Goal: Task Accomplishment & Management: Complete application form

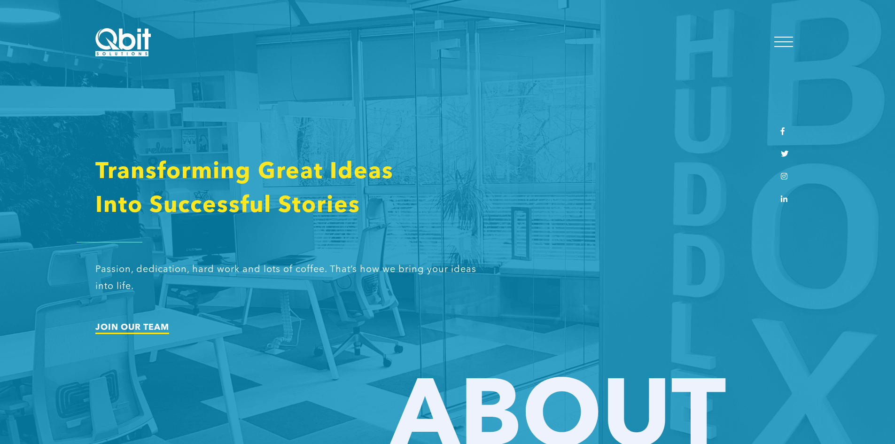
click at [151, 332] on link "JOIN OUR TEAM" at bounding box center [132, 327] width 74 height 8
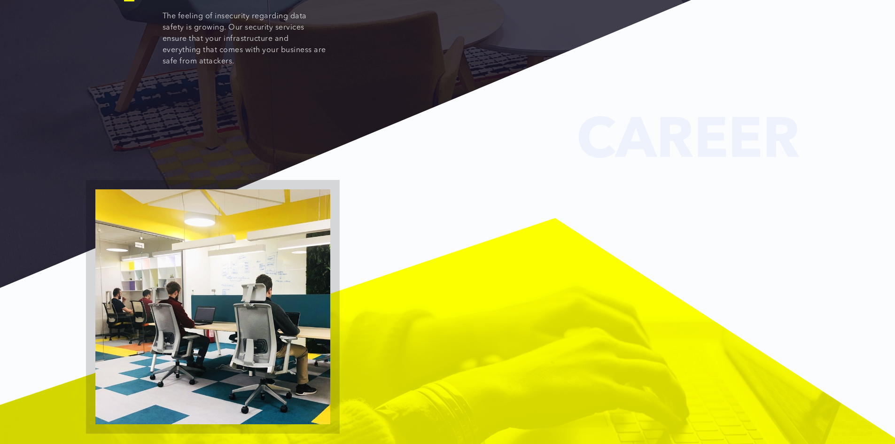
scroll to position [1325, 0]
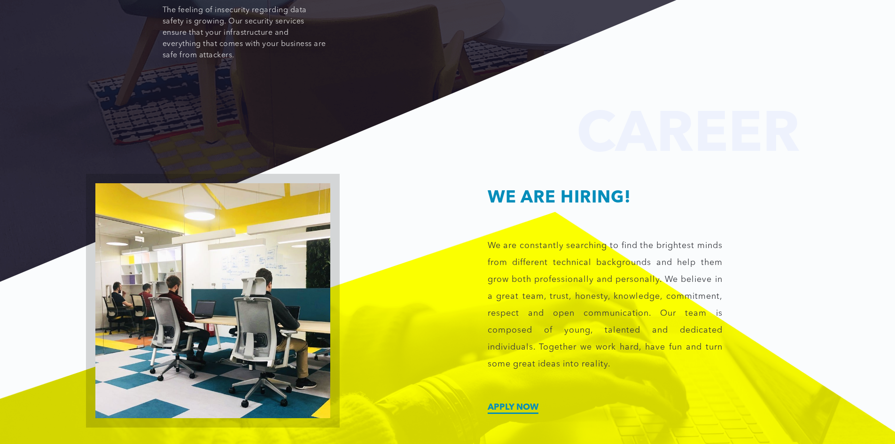
click at [534, 403] on link "Apply now" at bounding box center [513, 407] width 51 height 8
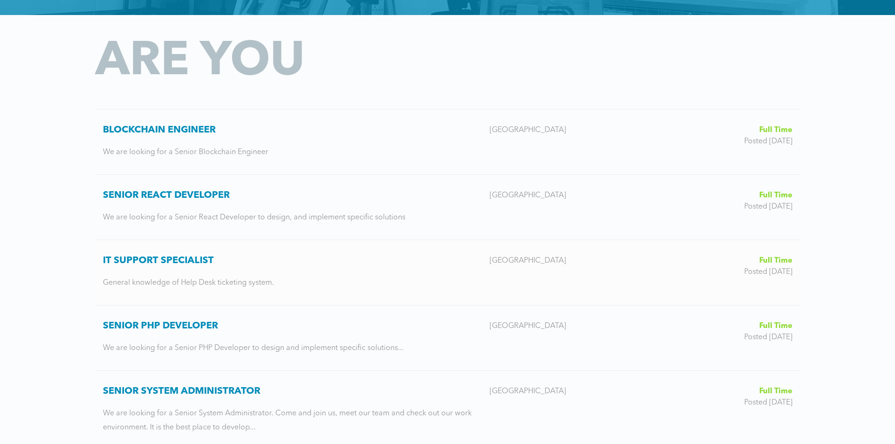
scroll to position [141, 0]
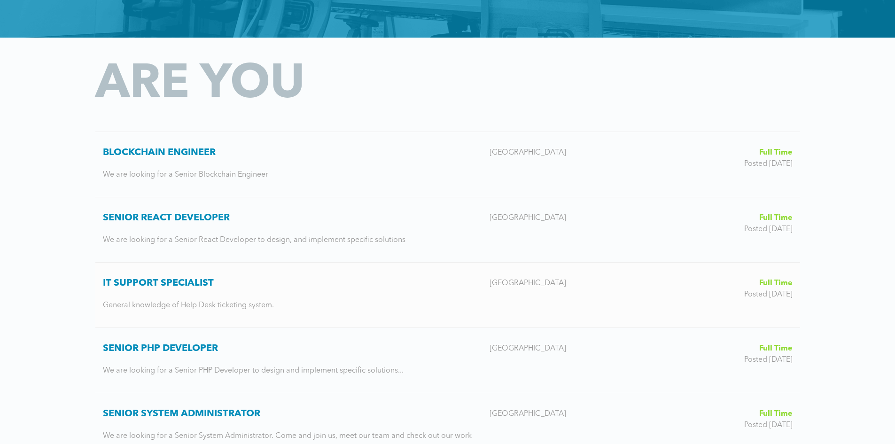
click at [188, 280] on h3 "IT Support Specialist" at bounding box center [292, 283] width 379 height 11
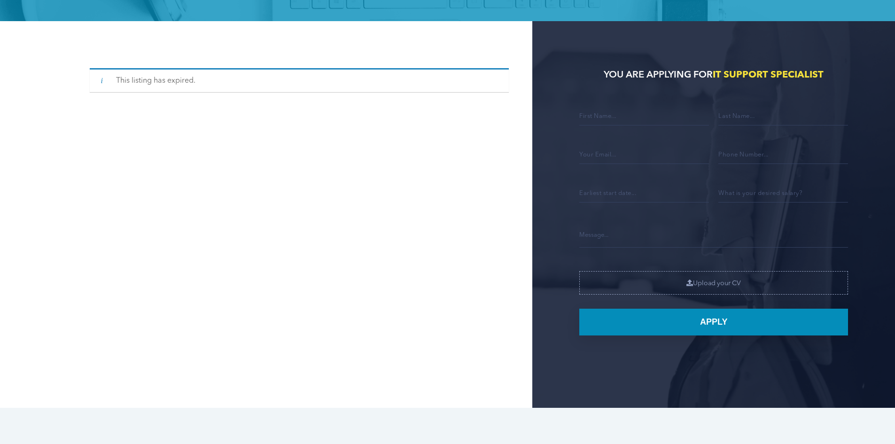
scroll to position [188, 0]
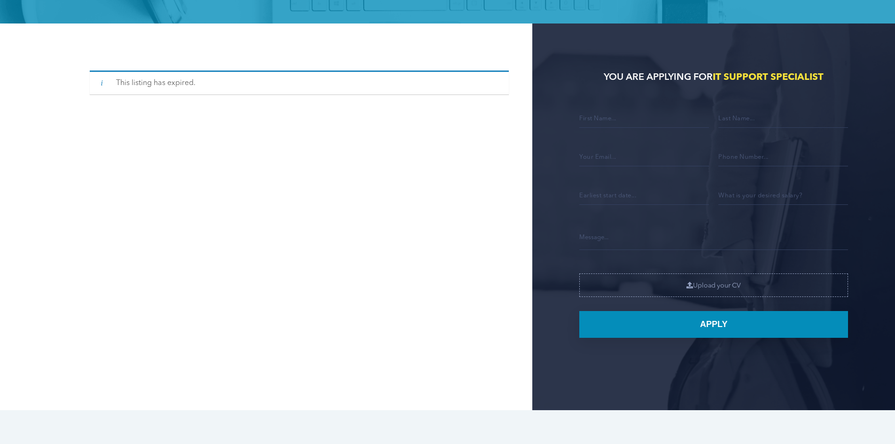
click at [604, 125] on input "Contact form" at bounding box center [644, 118] width 130 height 20
